Goal: Information Seeking & Learning: Check status

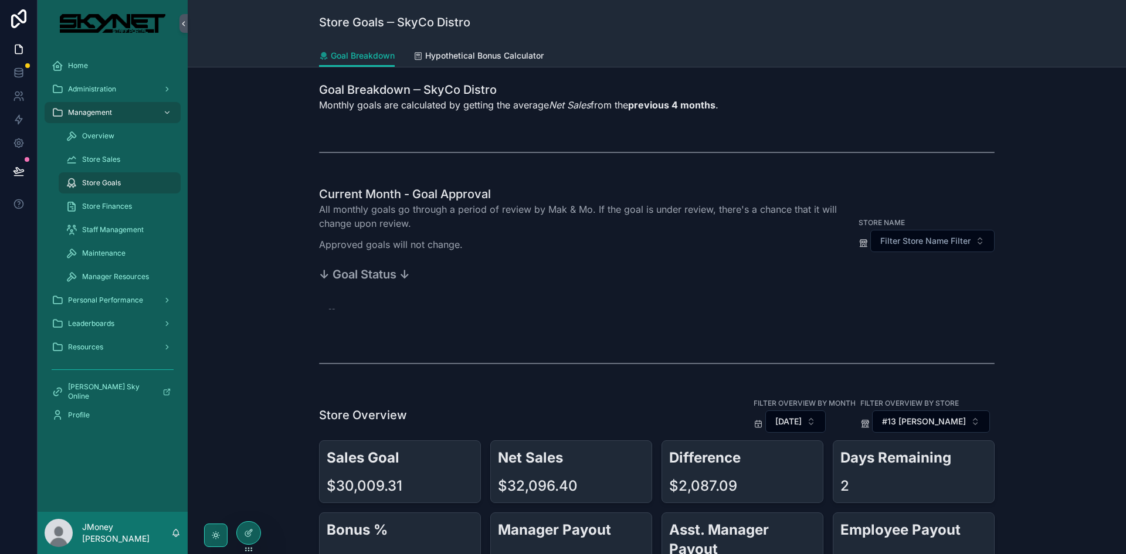
scroll to position [176, 0]
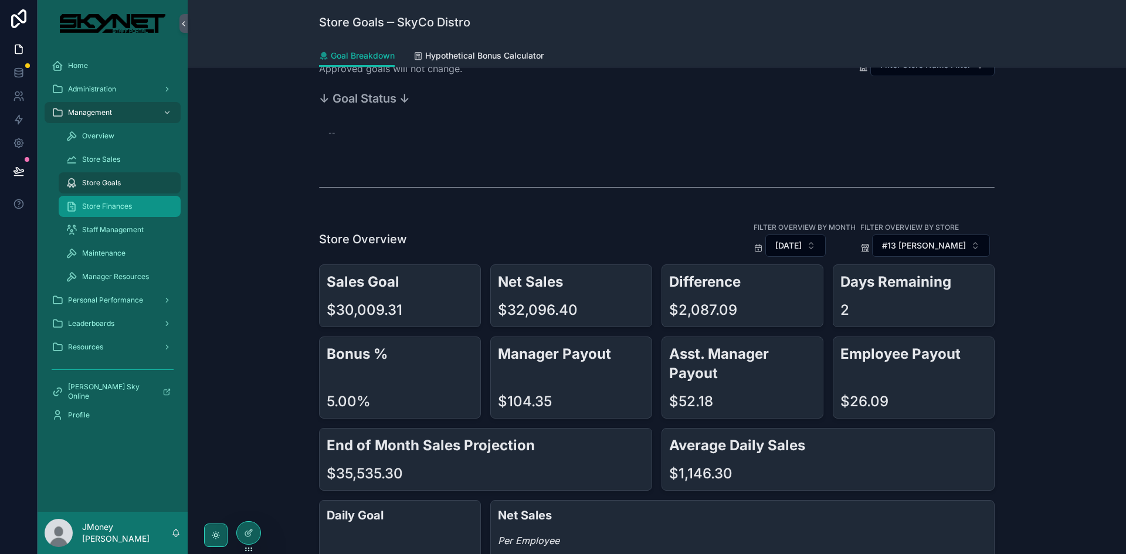
click at [103, 208] on span "Store Finances" at bounding box center [107, 206] width 50 height 9
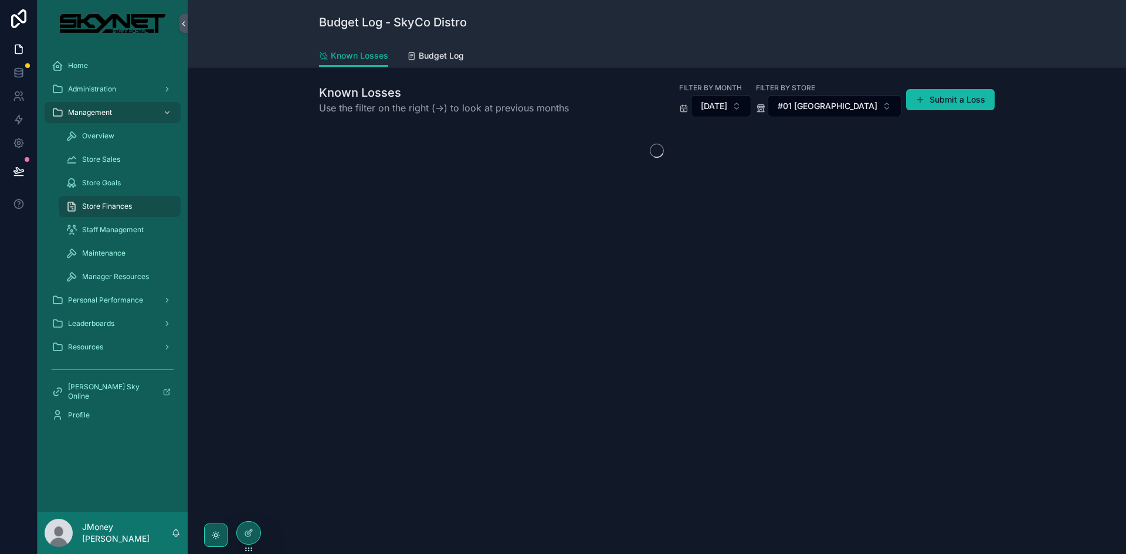
click at [468, 67] on div "Known Losses Use the filter on the right (->) to look at previous months Filter…" at bounding box center [657, 161] width 939 height 189
click at [458, 55] on span "Budget Log" at bounding box center [441, 56] width 45 height 12
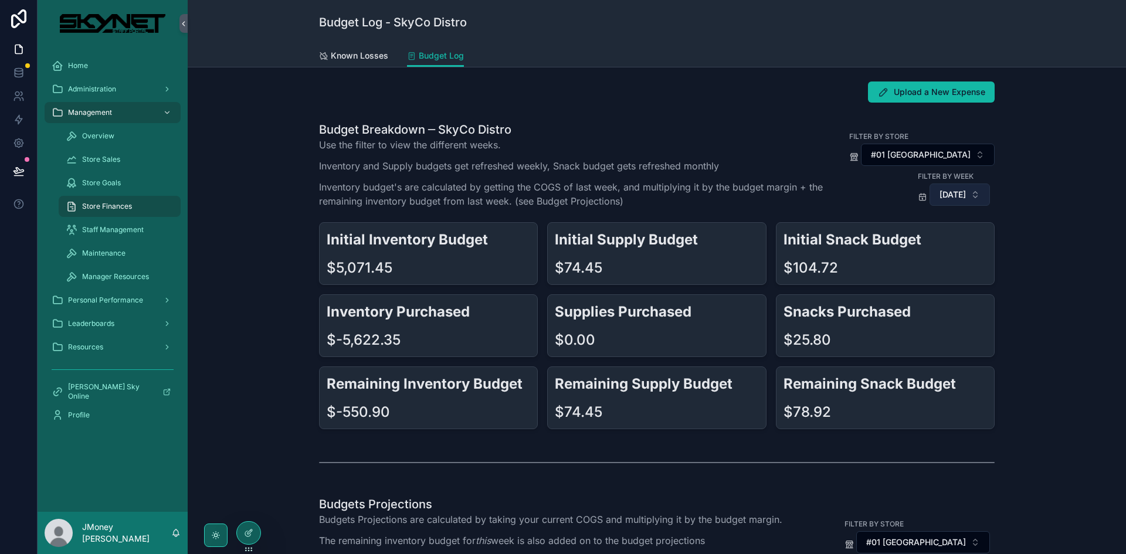
click at [561, 199] on span "[DATE]" at bounding box center [953, 195] width 26 height 12
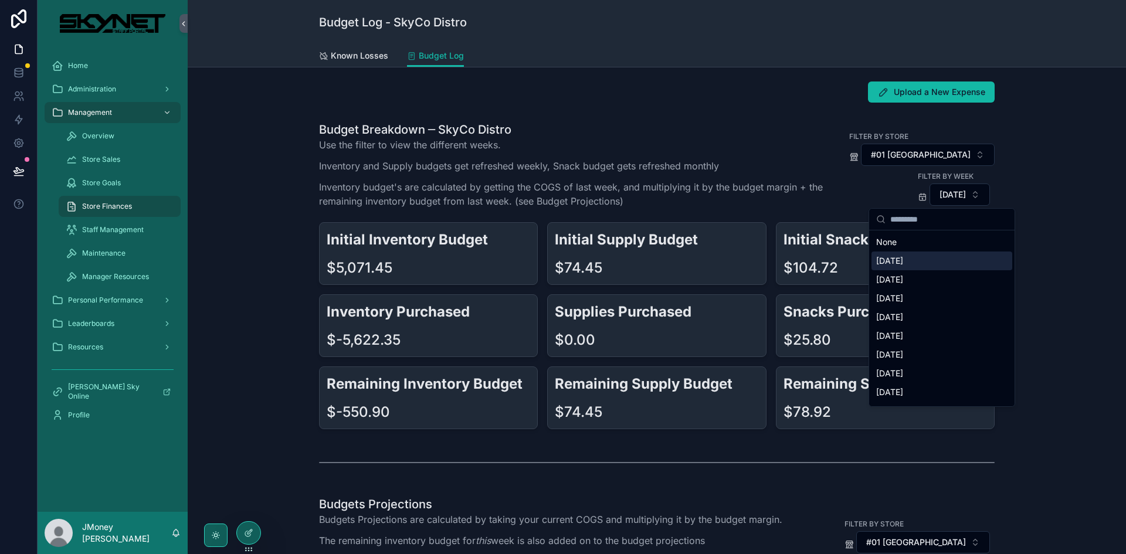
click at [561, 255] on div "[DATE]" at bounding box center [942, 261] width 141 height 19
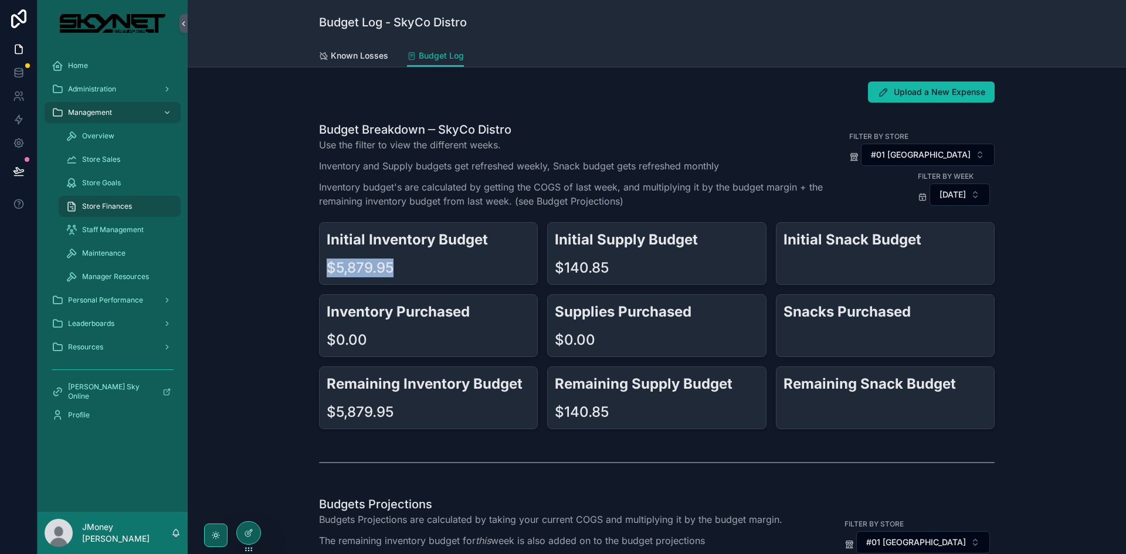
drag, startPoint x: 399, startPoint y: 266, endPoint x: 331, endPoint y: 266, distance: 68.0
click at [319, 266] on div "Initial Inventory Budget $5,879.95" at bounding box center [428, 253] width 219 height 63
click at [463, 269] on div "$5,879.95" at bounding box center [429, 268] width 204 height 19
click at [561, 153] on span "#01 [GEOGRAPHIC_DATA]" at bounding box center [921, 155] width 100 height 12
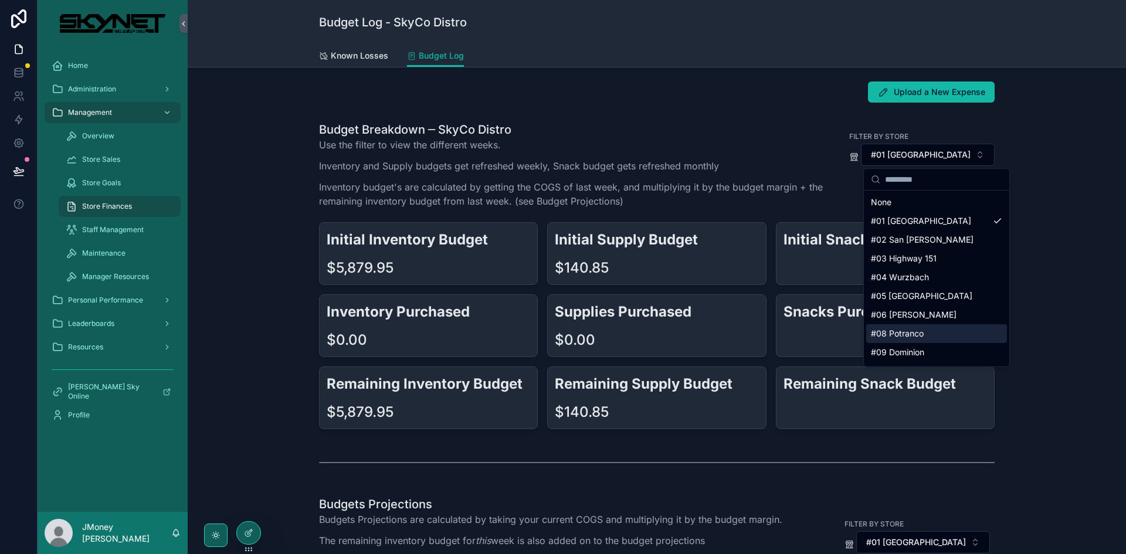
click at [561, 333] on div "#08 Potranco" at bounding box center [936, 333] width 141 height 19
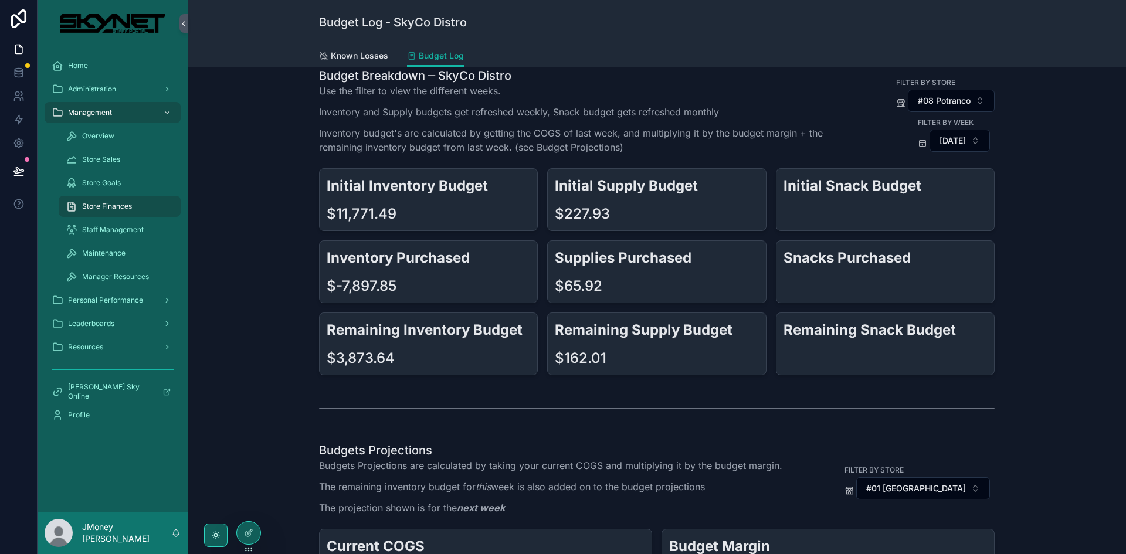
scroll to position [59, 0]
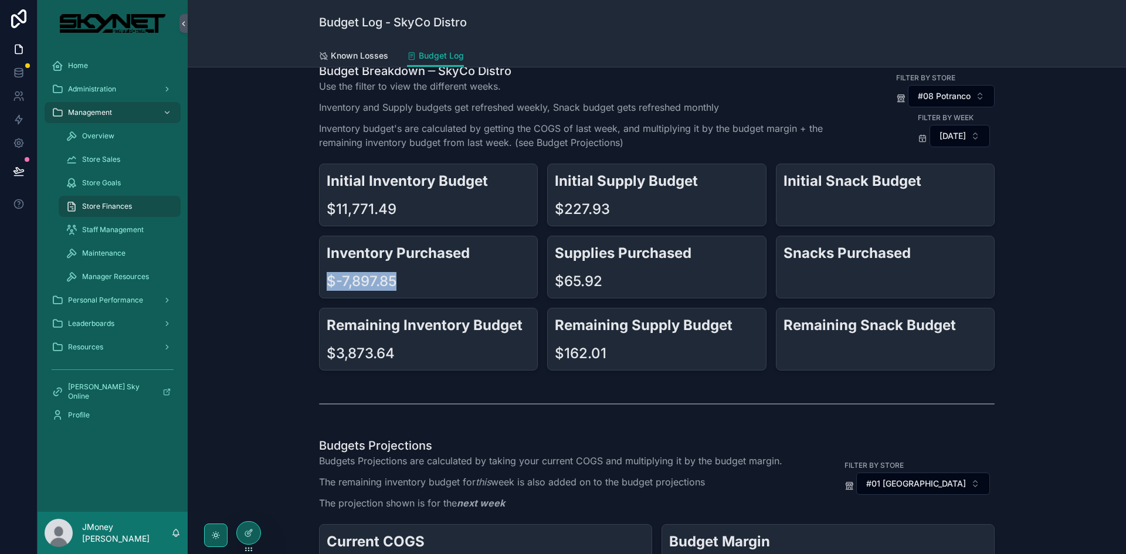
drag, startPoint x: 407, startPoint y: 285, endPoint x: 297, endPoint y: 282, distance: 109.2
click at [285, 280] on div "Budget Breakdown ─ SkyCo Distro Use the filter to view the different weeks. Inv…" at bounding box center [657, 216] width 920 height 317
